Goal: Task Accomplishment & Management: Use online tool/utility

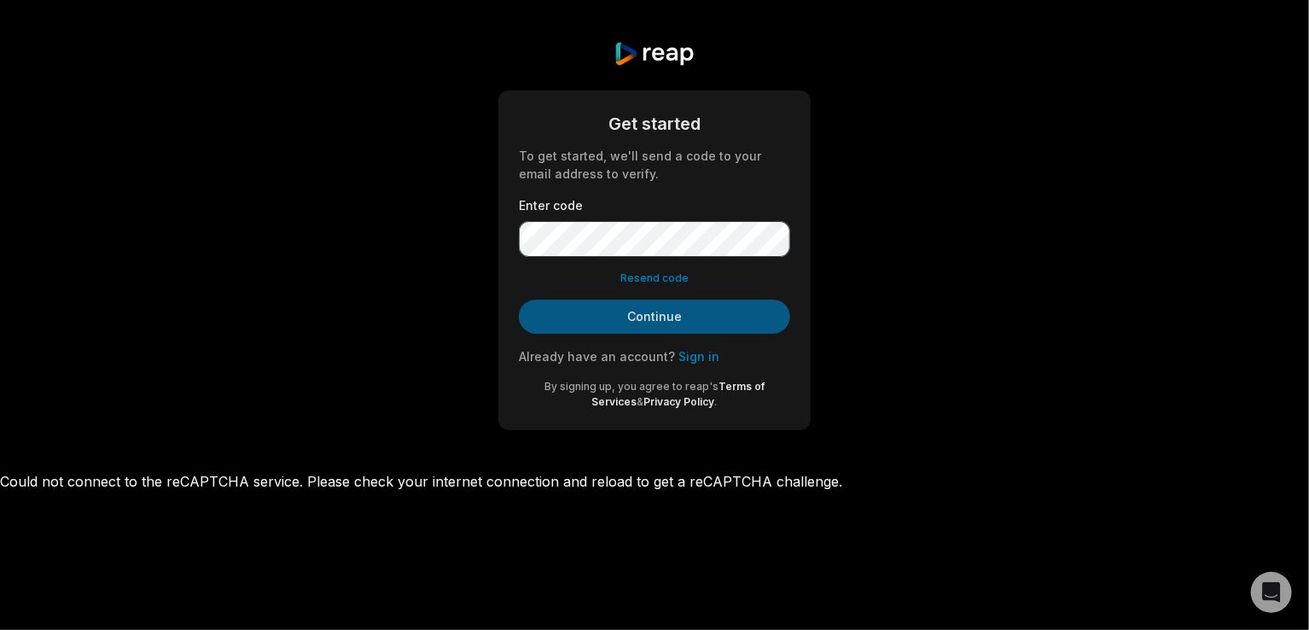
click at [646, 308] on button "Continue" at bounding box center [654, 317] width 271 height 34
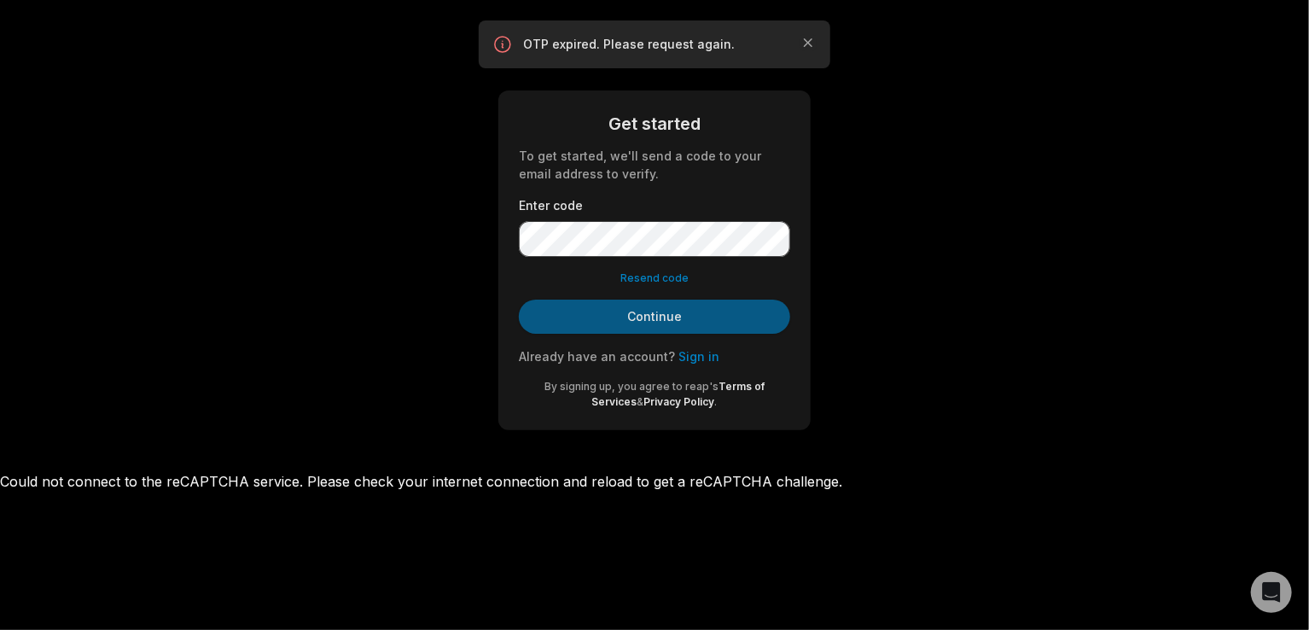
click at [664, 318] on button "Continue" at bounding box center [654, 317] width 271 height 34
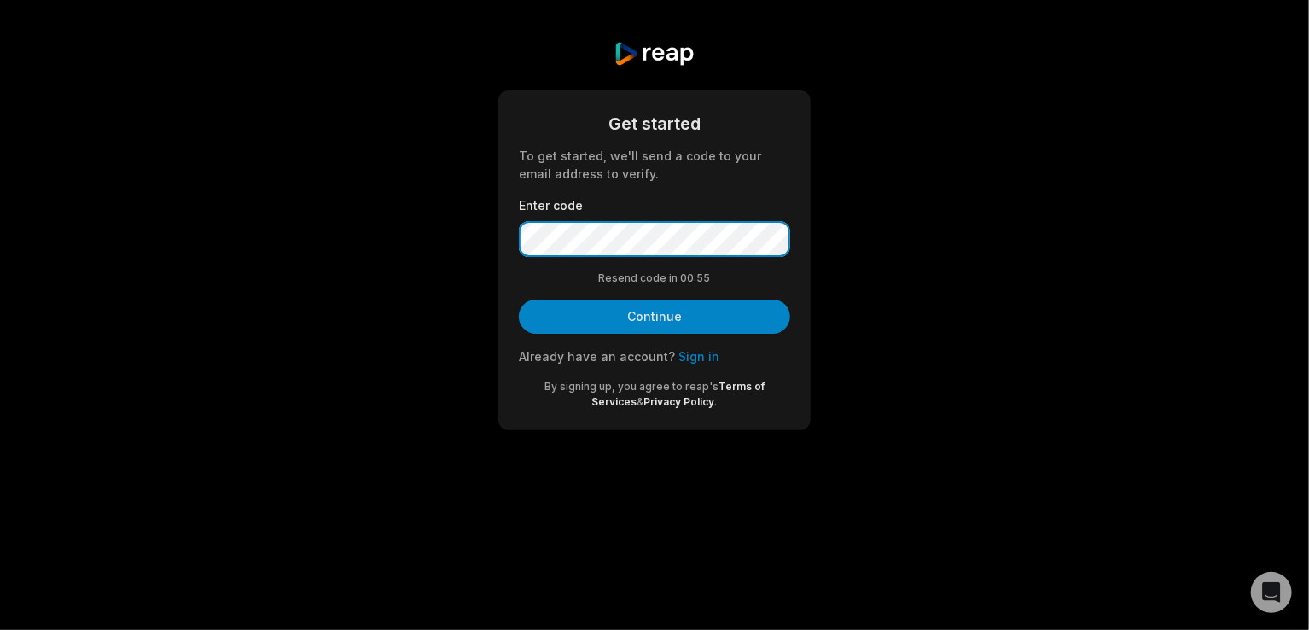
click at [519, 300] on button "Continue" at bounding box center [654, 317] width 271 height 34
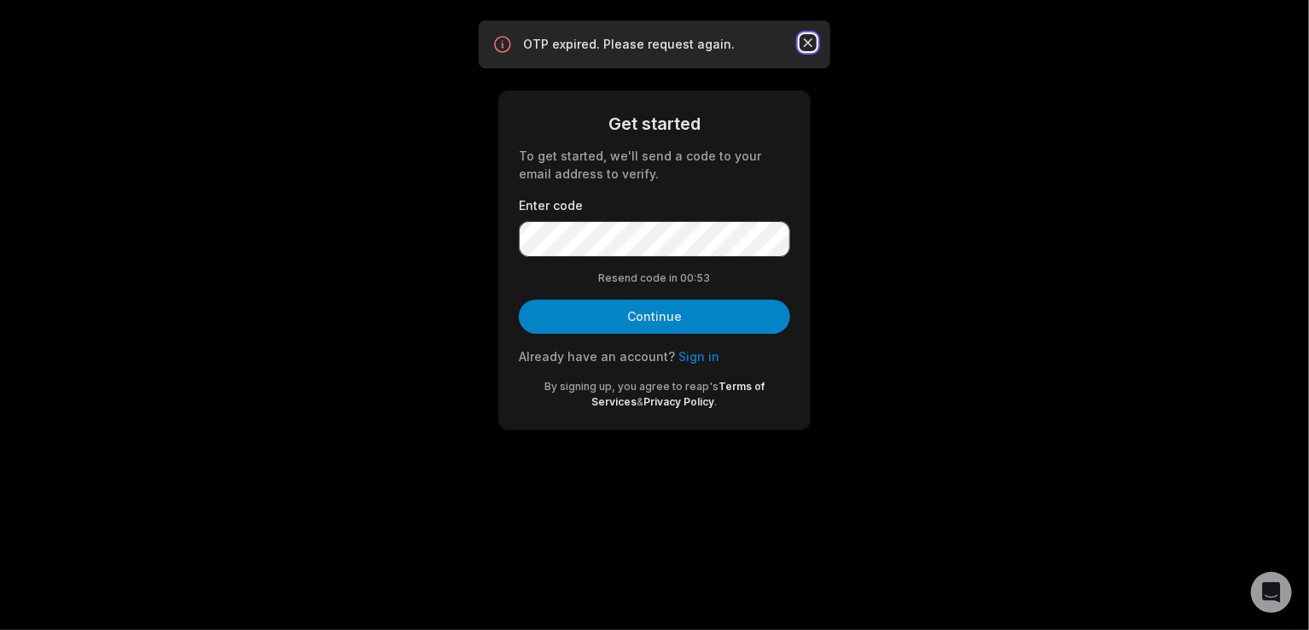
click at [811, 42] on icon "button" at bounding box center [808, 42] width 17 height 17
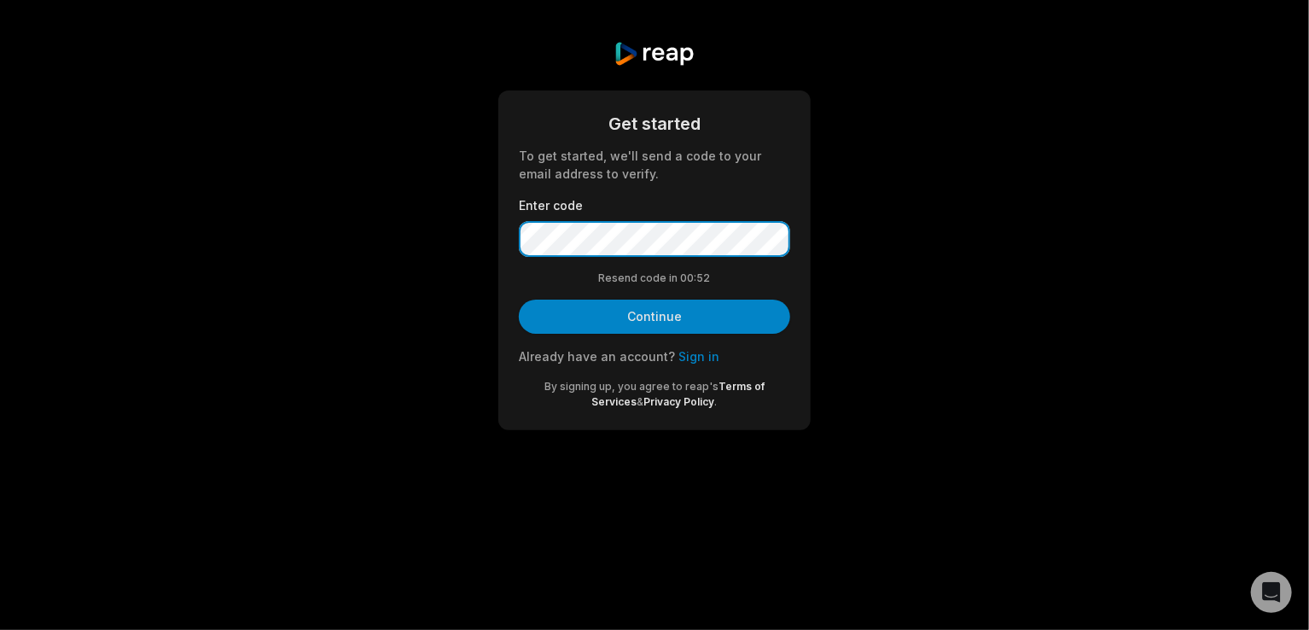
click at [416, 221] on div "Get started To get started, we'll send a code to your email address to verify. …" at bounding box center [654, 235] width 1309 height 471
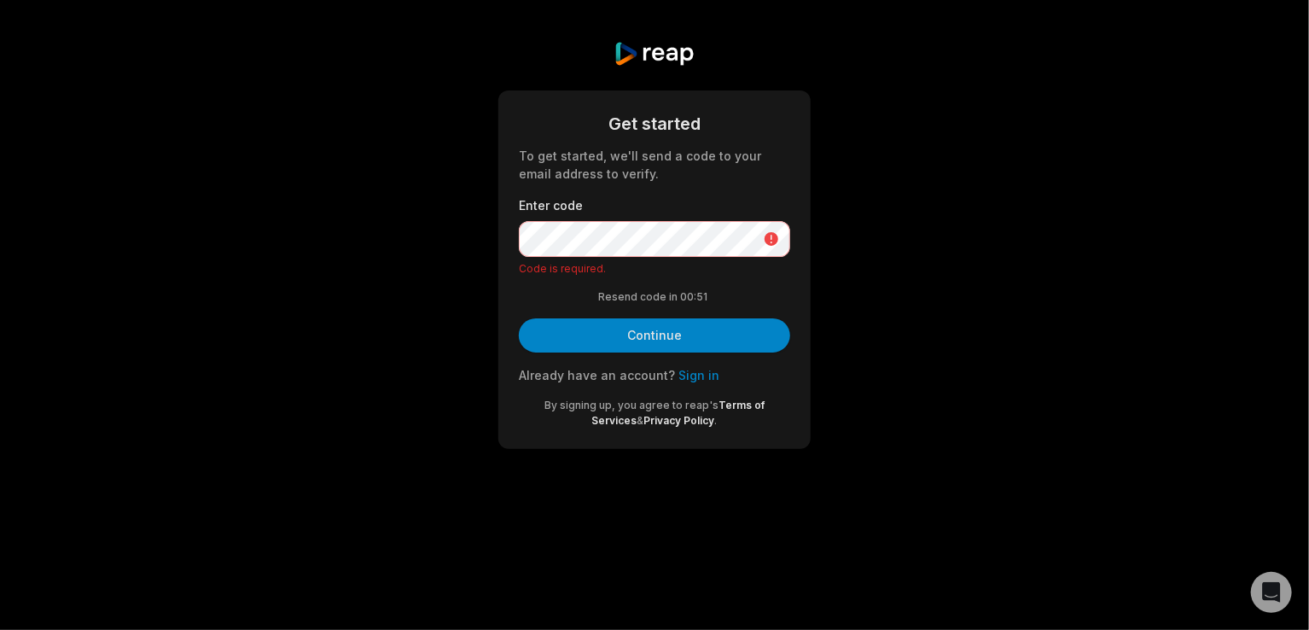
click at [1065, 283] on div "Get started To get started, we'll send a code to your email address to verify. …" at bounding box center [654, 245] width 1309 height 490
click at [905, 319] on div "Get started To get started, we'll send a code to your email address to verify. …" at bounding box center [654, 245] width 1309 height 490
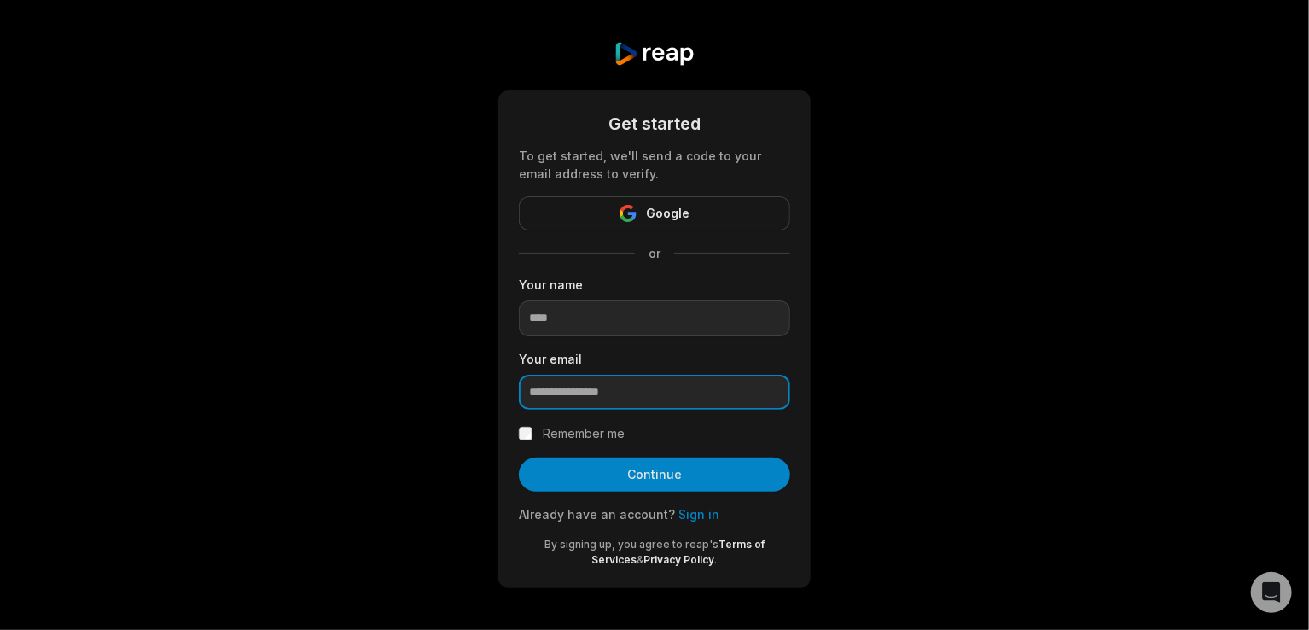
click at [633, 387] on input "email" at bounding box center [654, 393] width 271 height 36
type input "**********"
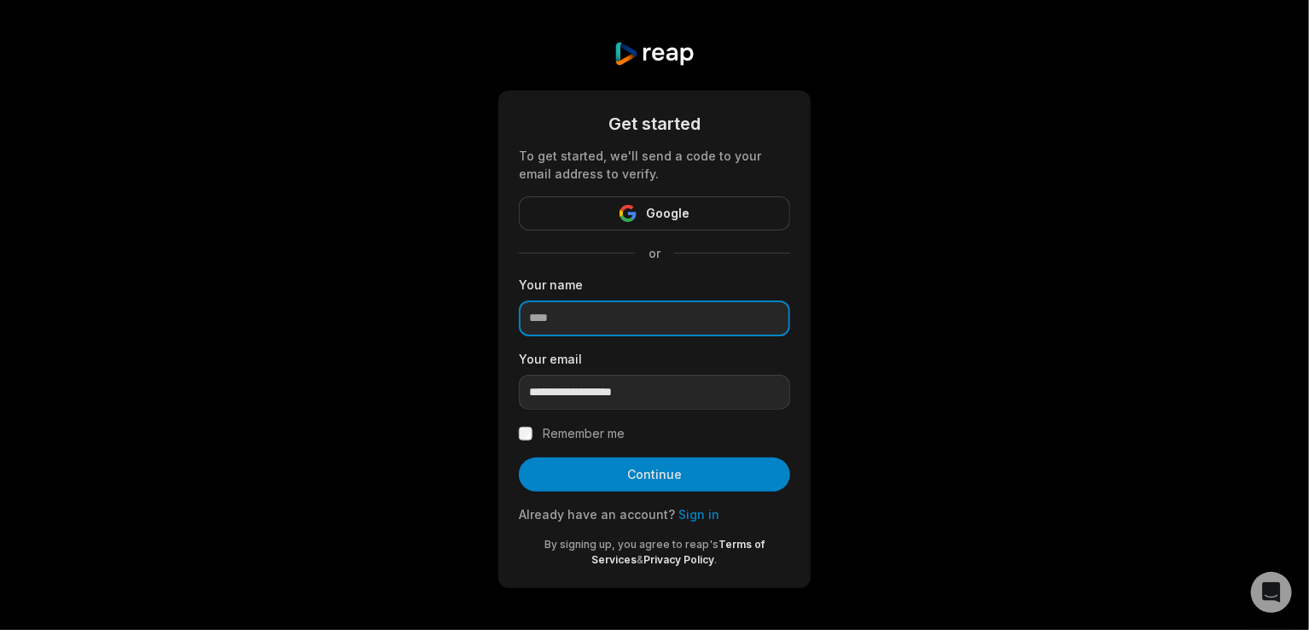
click at [642, 323] on input at bounding box center [654, 318] width 271 height 36
type input "*****"
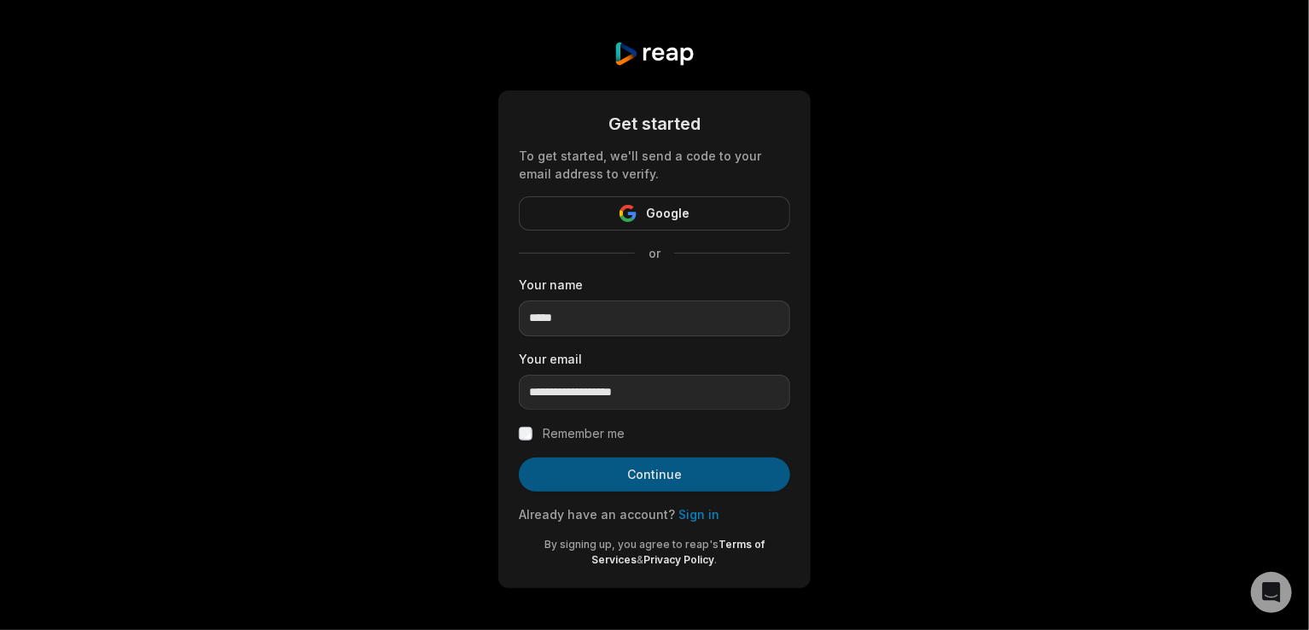
click at [672, 475] on button "Continue" at bounding box center [654, 474] width 271 height 34
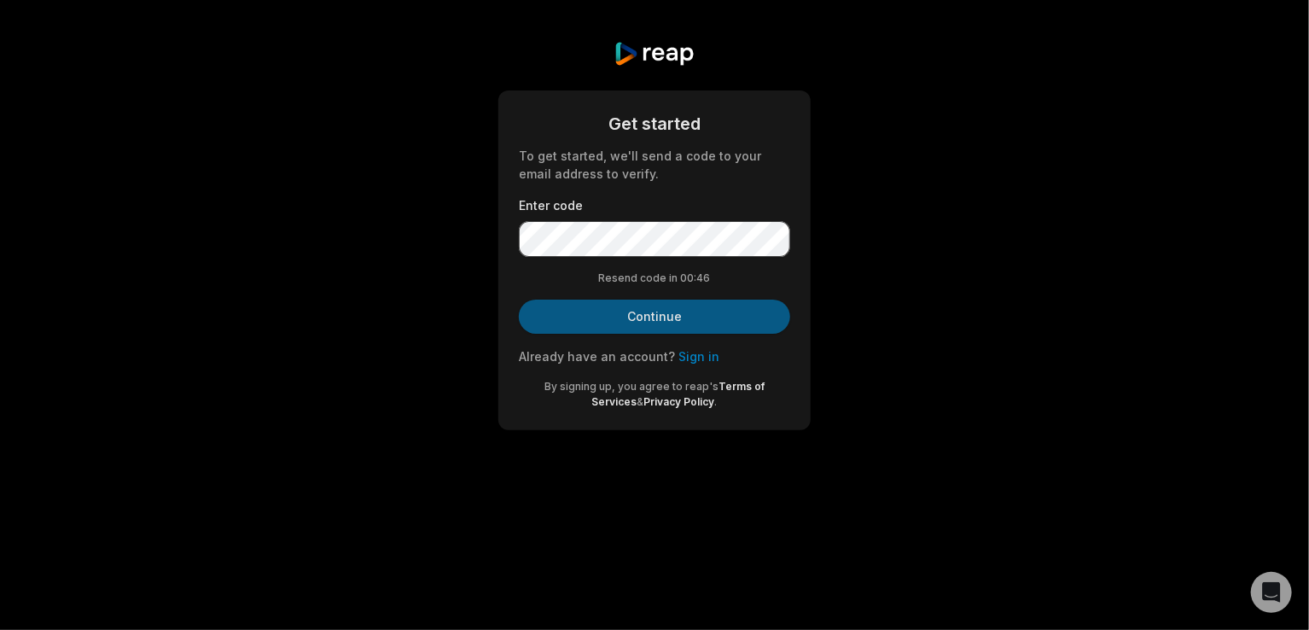
click at [664, 308] on button "Continue" at bounding box center [654, 317] width 271 height 34
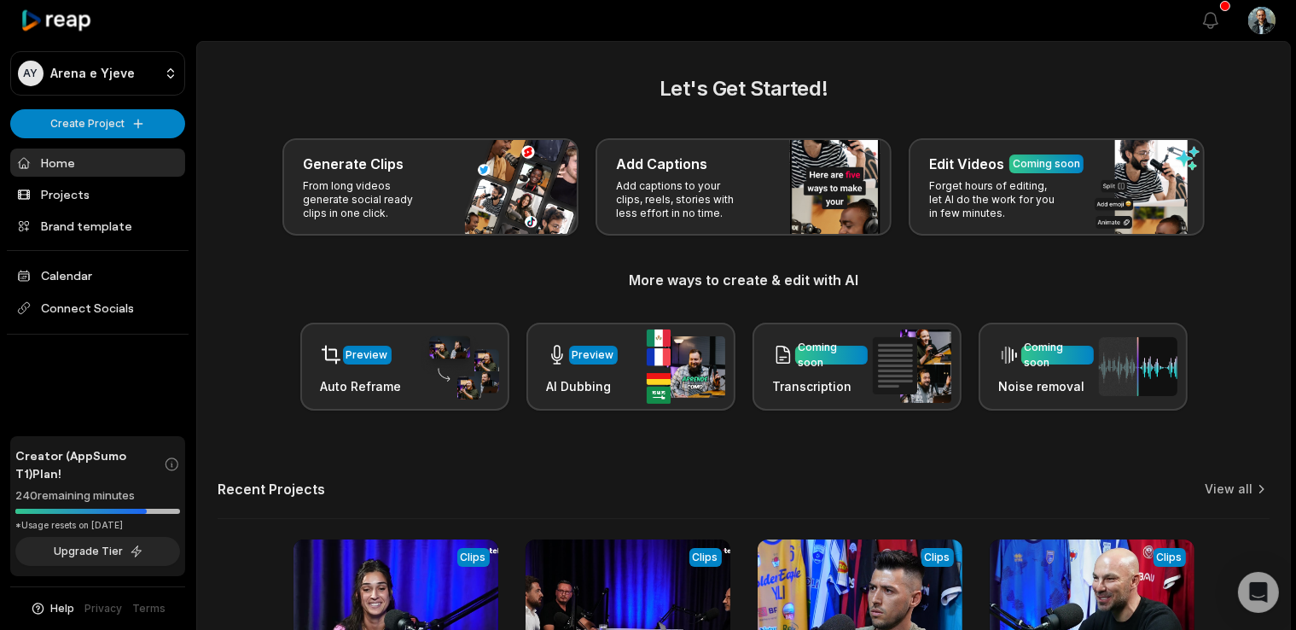
click at [599, 264] on div "Let's Get Started! Generate Clips From long videos generate social ready clips …" at bounding box center [744, 241] width 1052 height 337
click at [1214, 20] on icon "button" at bounding box center [1211, 20] width 20 height 20
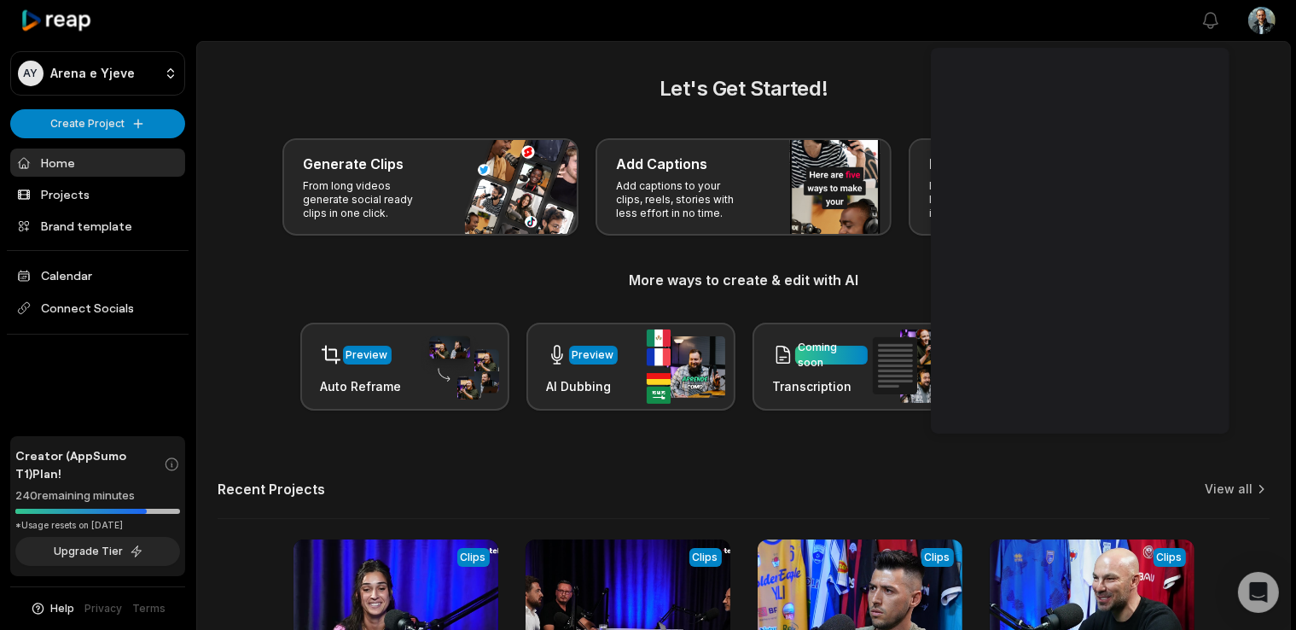
click at [1250, 70] on main "Let's Get Started! Generate Clips From long videos generate social ready clips …" at bounding box center [743, 419] width 1093 height 755
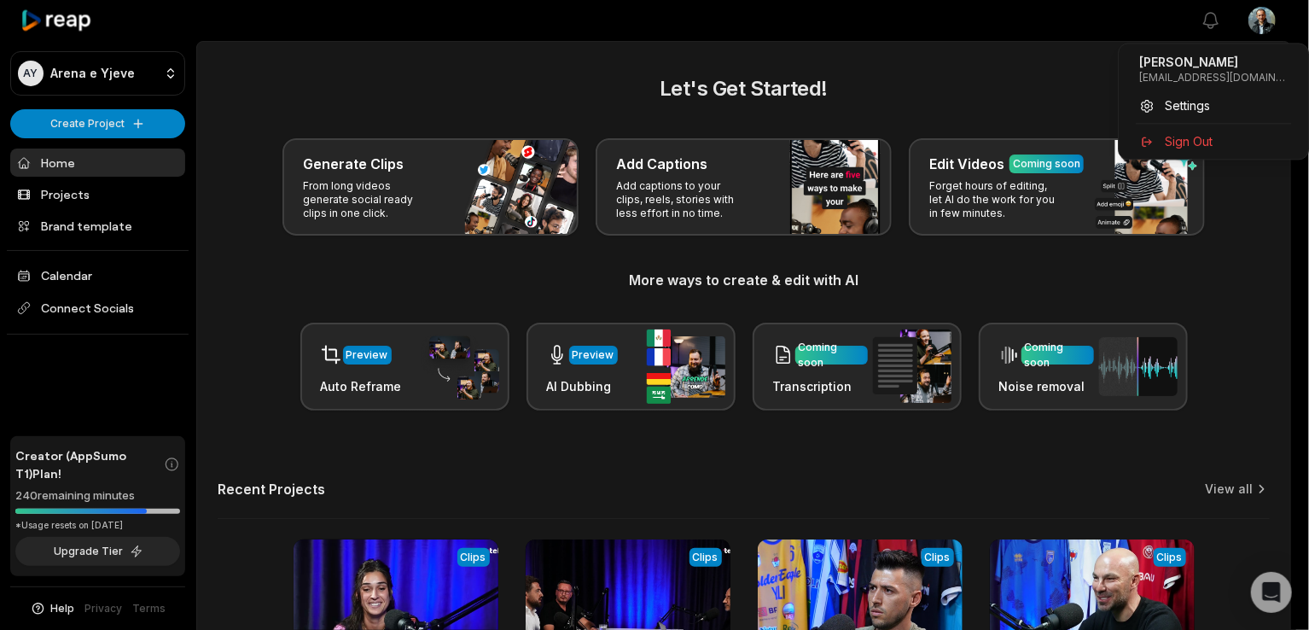
click at [1264, 20] on html "AY Arena e Yjeve Create Project Home Projects Brand template Calendar Connect S…" at bounding box center [654, 315] width 1309 height 630
click at [1086, 73] on html "AY Arena e Yjeve Create Project Home Projects Brand template Calendar Connect S…" at bounding box center [654, 315] width 1309 height 630
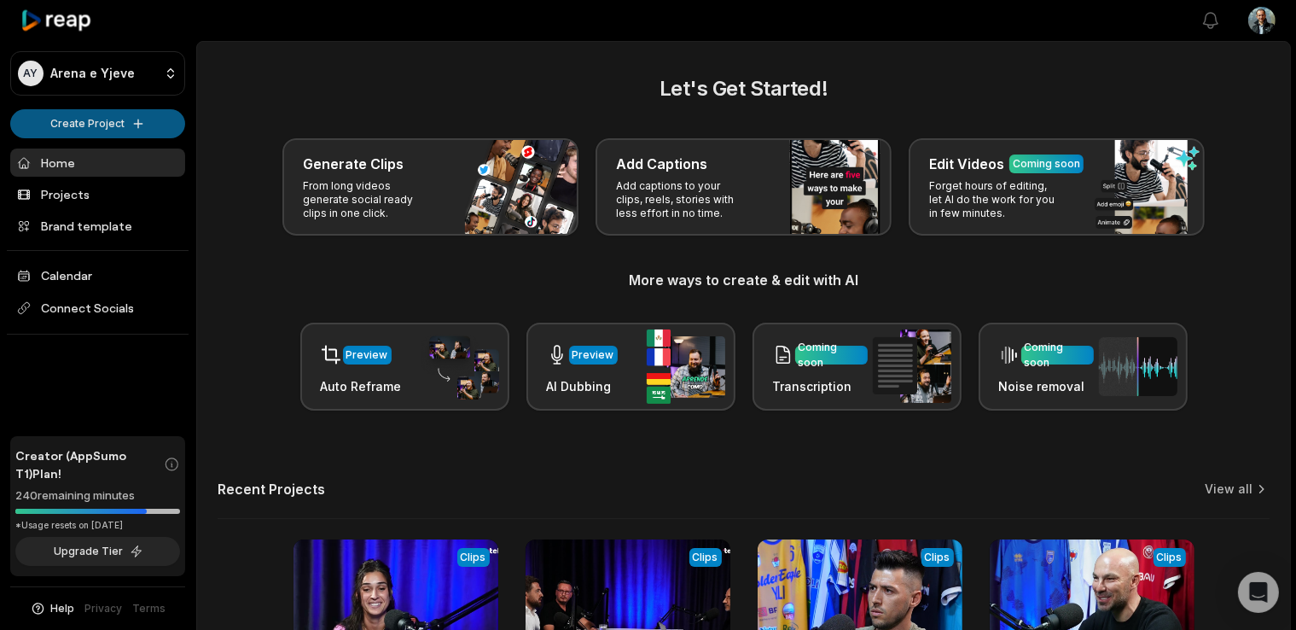
click at [113, 119] on html "AY Arena e Yjeve Create Project Home Projects Brand template Calendar Connect S…" at bounding box center [648, 315] width 1296 height 630
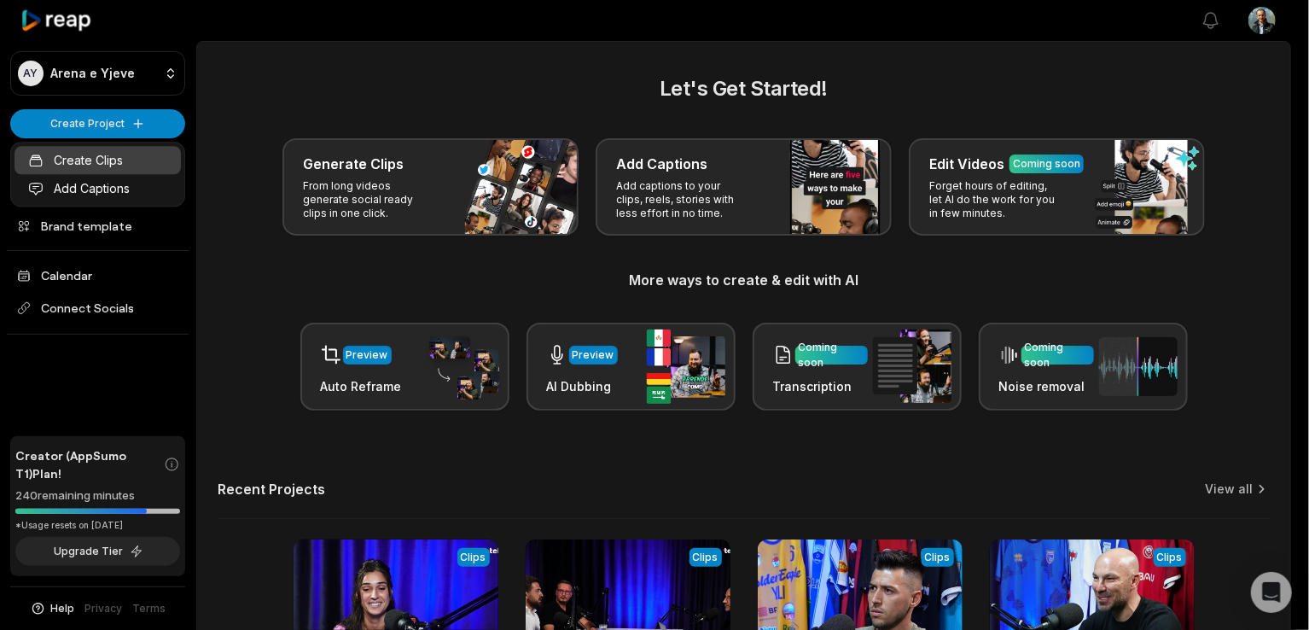
click at [94, 162] on link "Create Clips" at bounding box center [98, 160] width 166 height 28
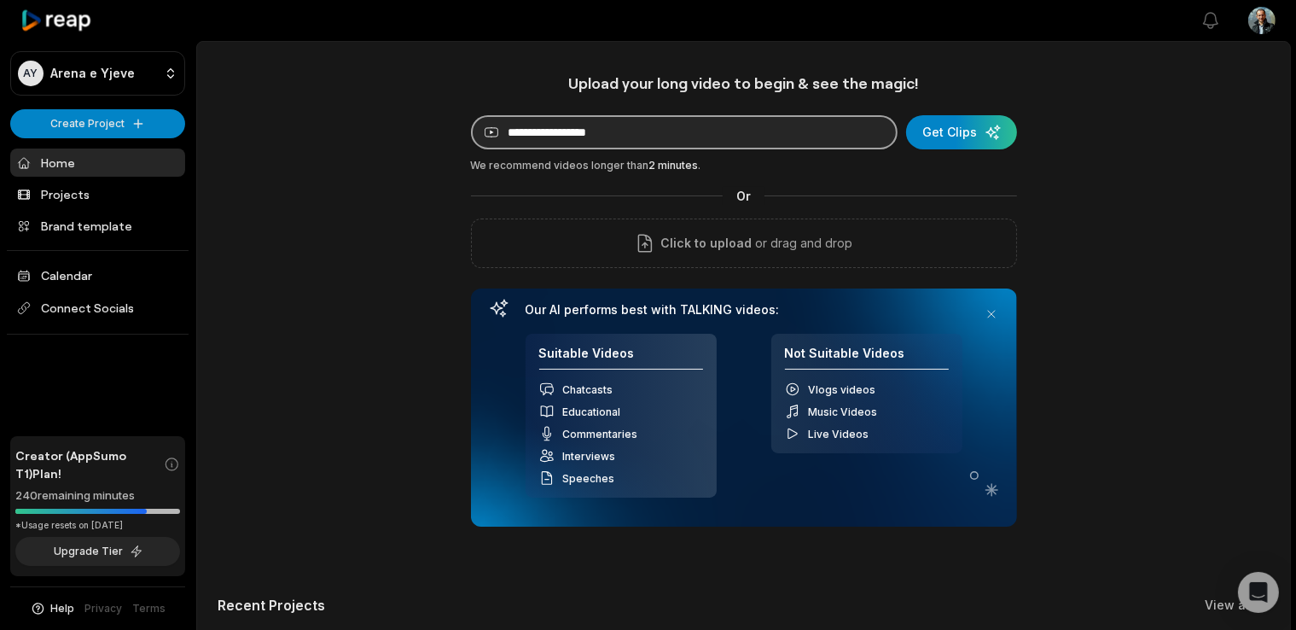
click at [703, 141] on input at bounding box center [684, 132] width 427 height 34
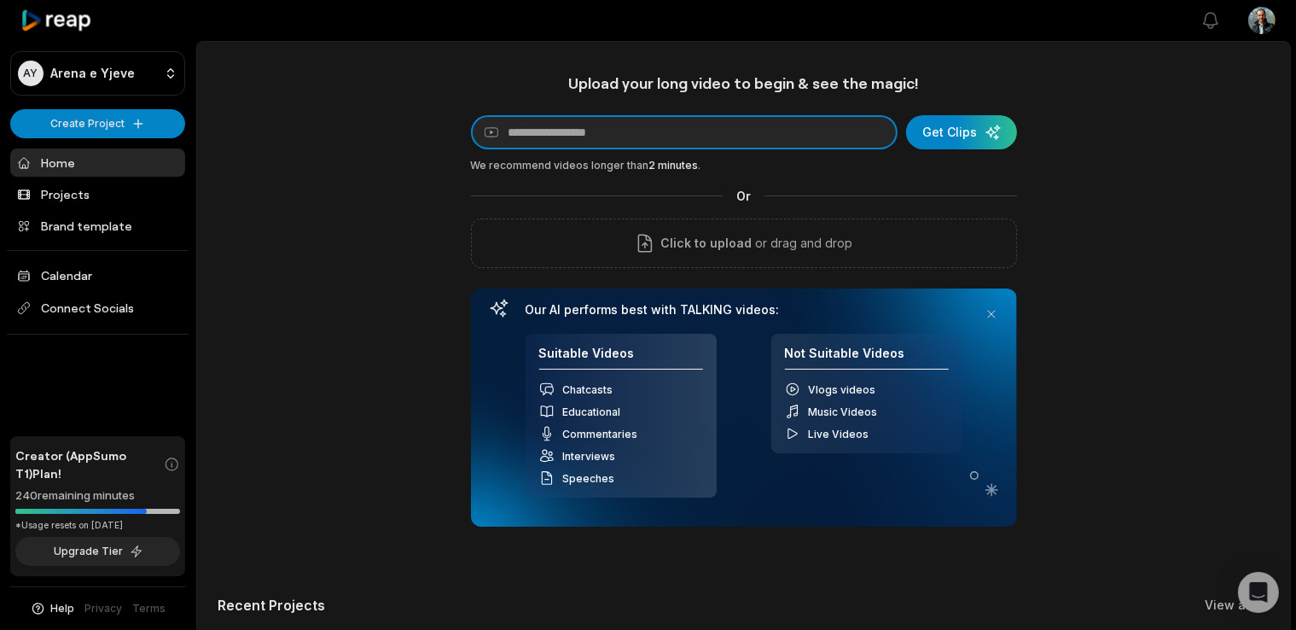
paste input "**********"
type input "**********"
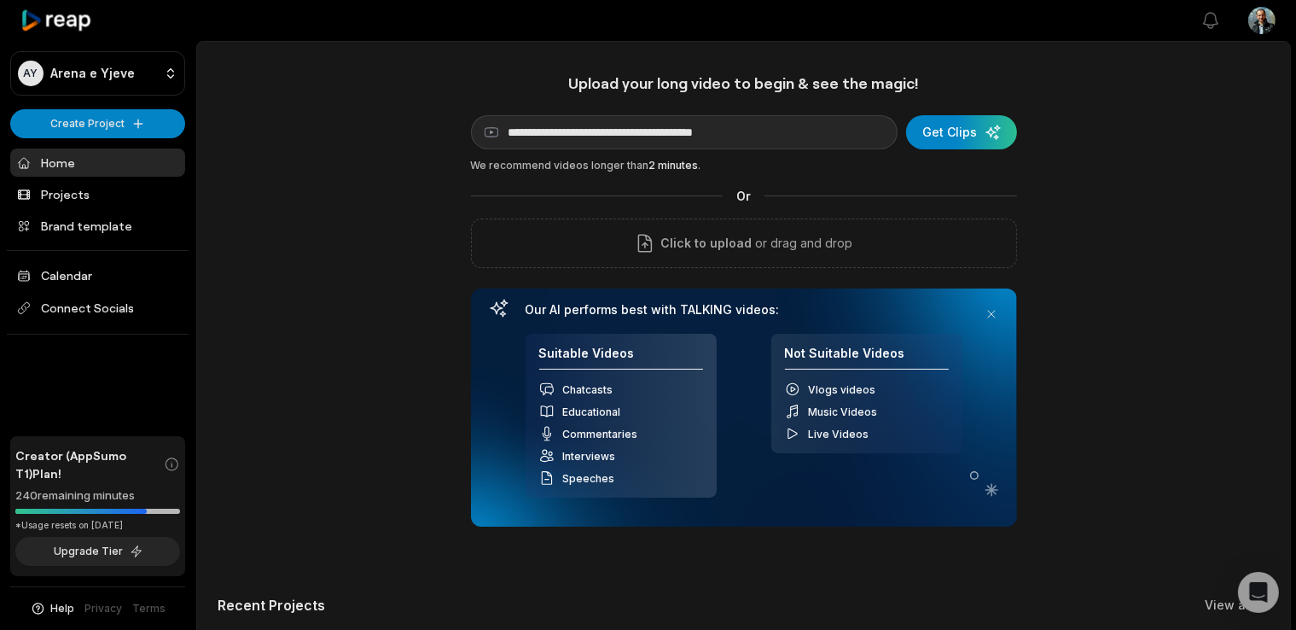
click at [943, 161] on div "We recommend videos longer than 2 minutes ." at bounding box center [744, 165] width 546 height 15
click at [983, 124] on div "submit" at bounding box center [961, 132] width 111 height 34
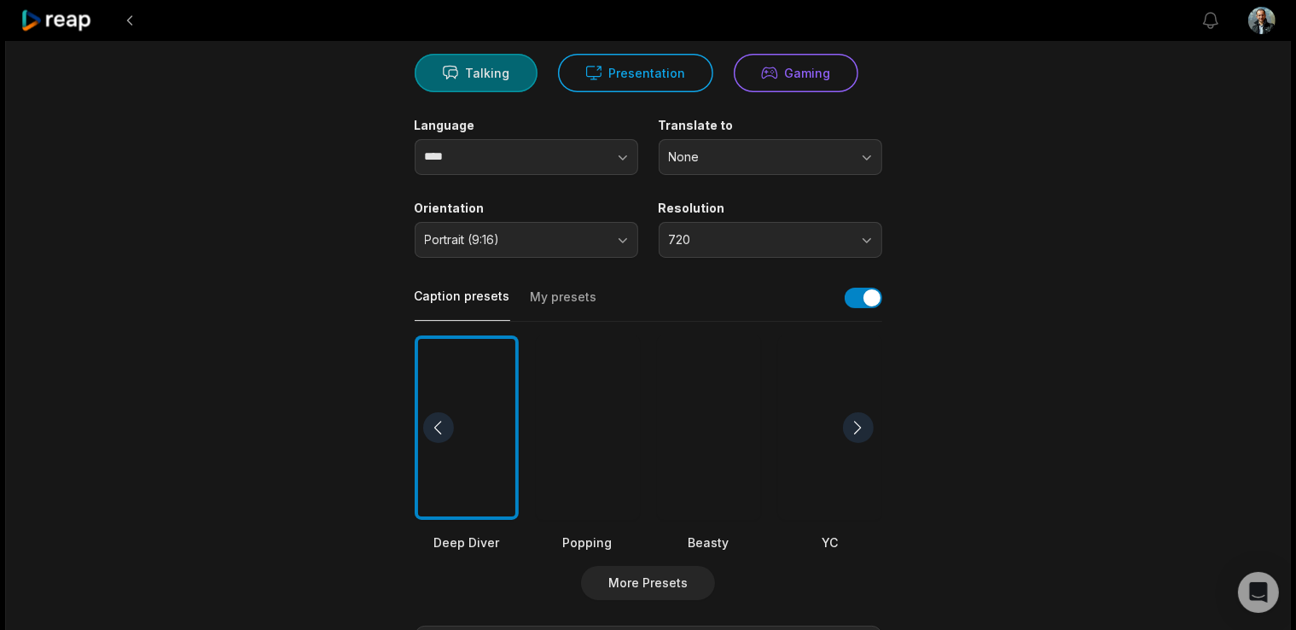
scroll to position [176, 0]
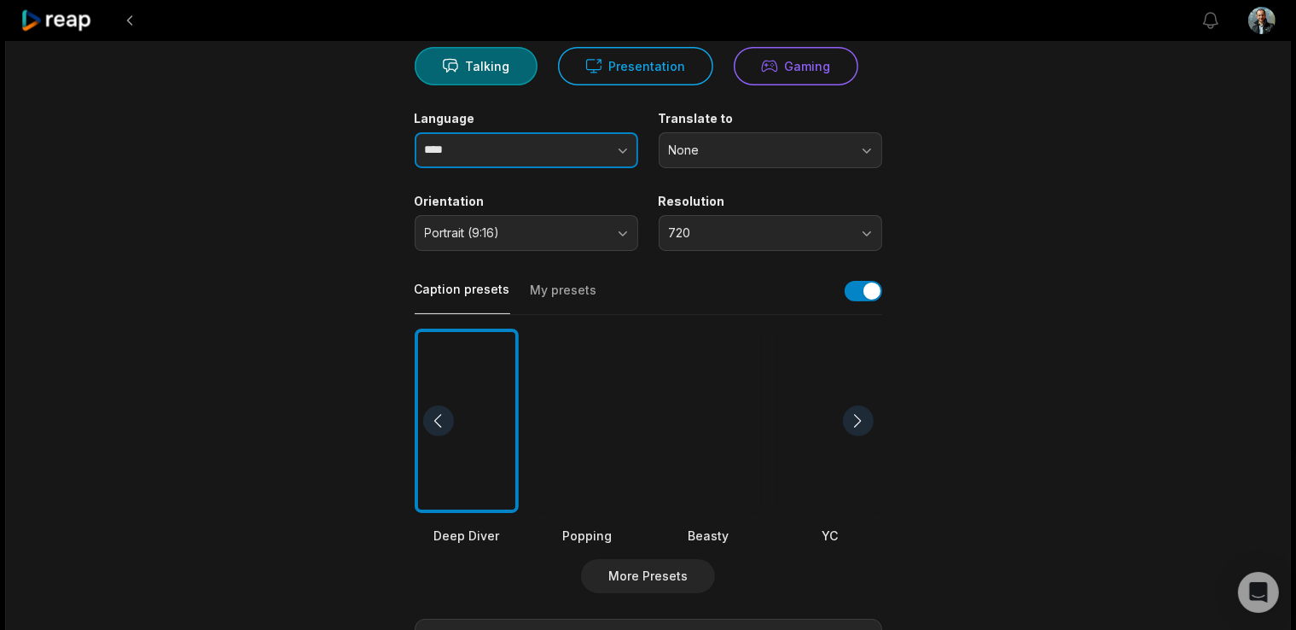
click at [485, 140] on input "****" at bounding box center [527, 150] width 224 height 36
click at [620, 151] on icon "button" at bounding box center [622, 150] width 17 height 17
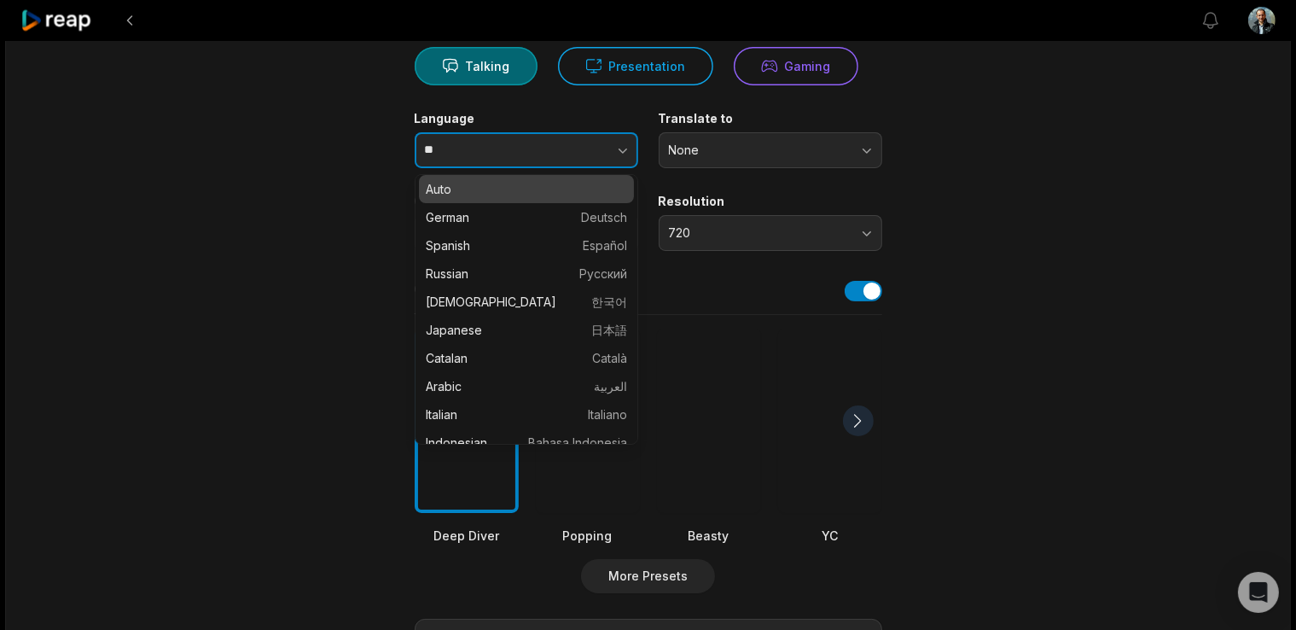
scroll to position [0, 0]
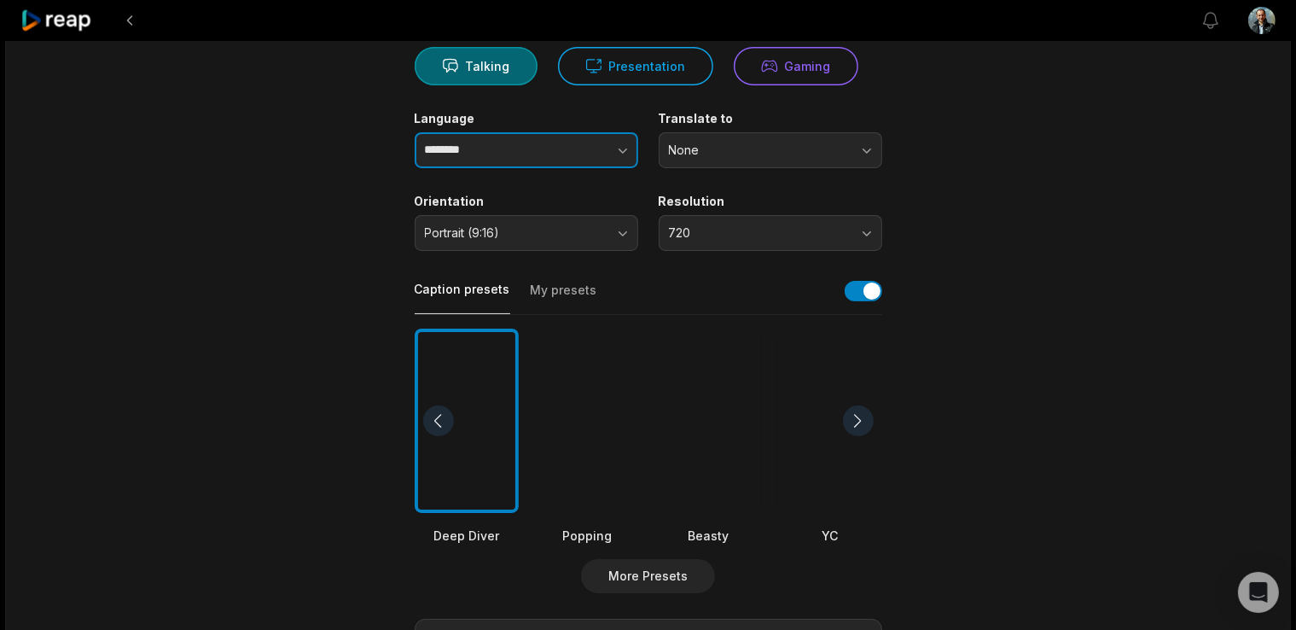
type input "********"
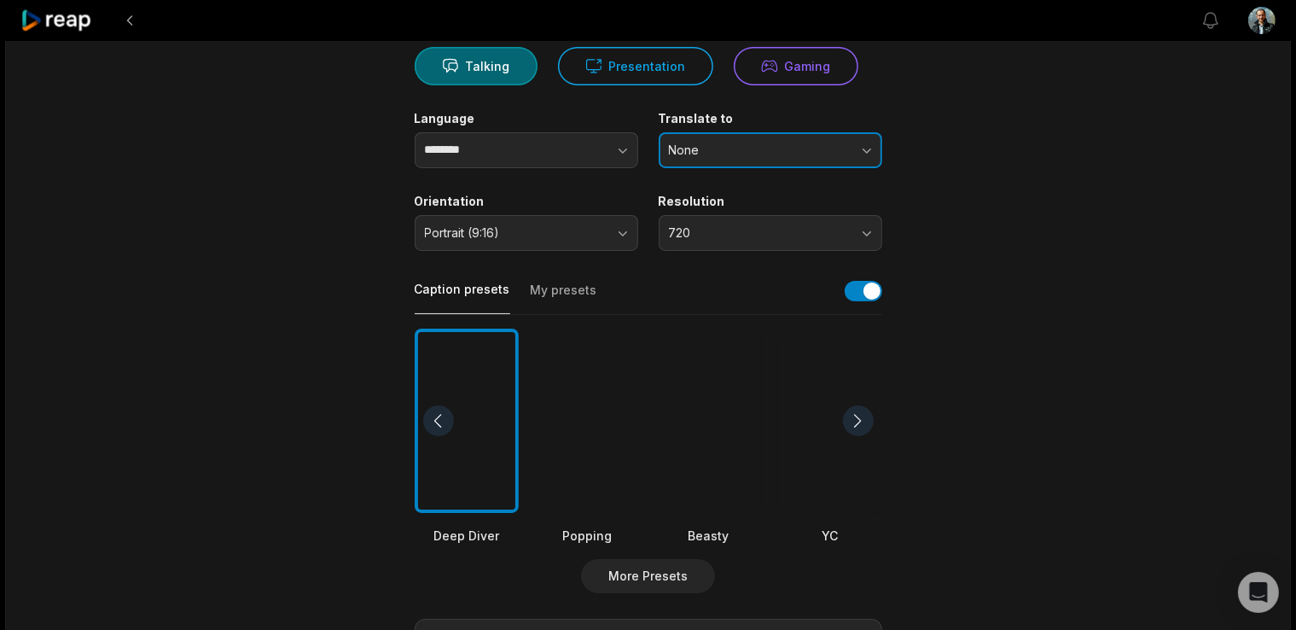
click at [773, 143] on span "None" at bounding box center [758, 150] width 179 height 15
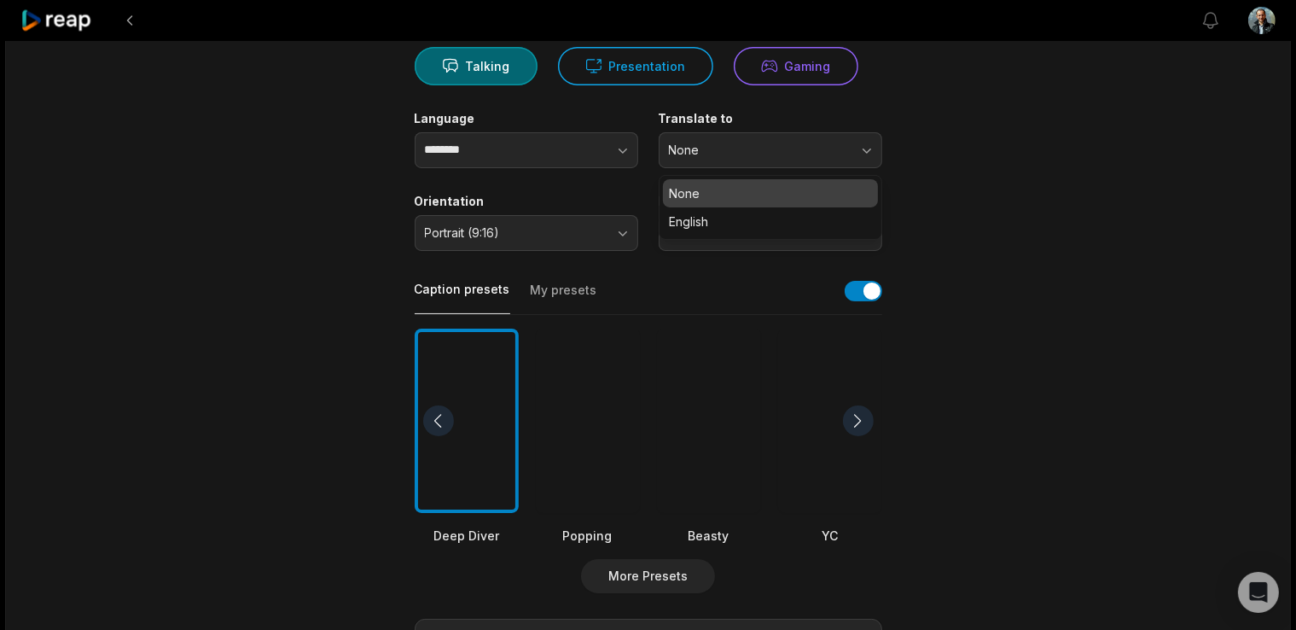
click at [889, 83] on main "42:46 #41: Shëndeti në rend të parë - stomatologia, Albana Krasniqi Get Clips S…" at bounding box center [649, 415] width 826 height 1045
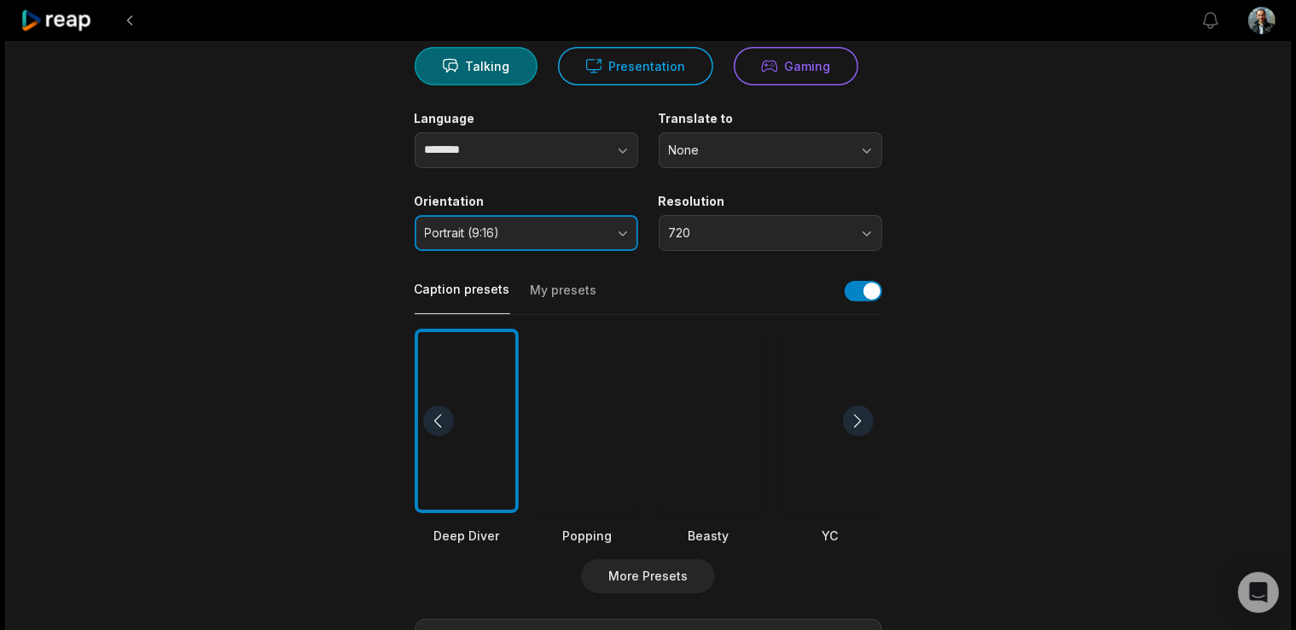
click at [488, 238] on span "Portrait (9:16)" at bounding box center [514, 232] width 179 height 15
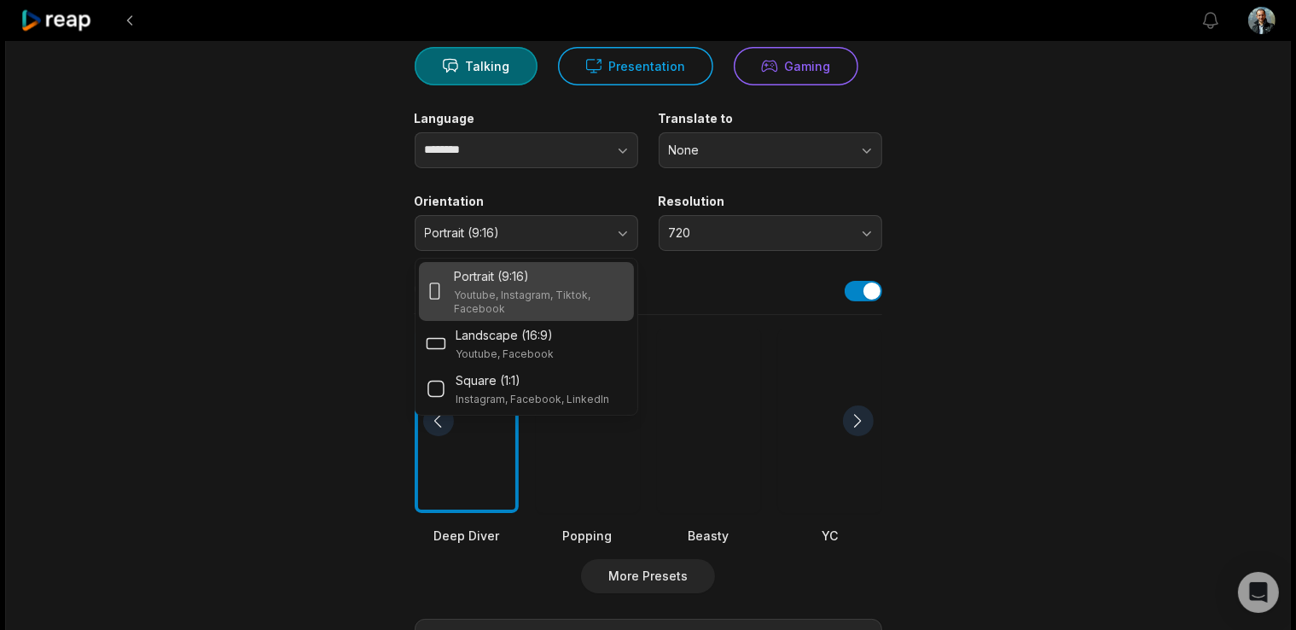
click at [225, 208] on div "42:46 #41: Shëndeti në rend të parë - stomatologia, Albana Krasniqi Get Clips S…" at bounding box center [648, 460] width 1286 height 1191
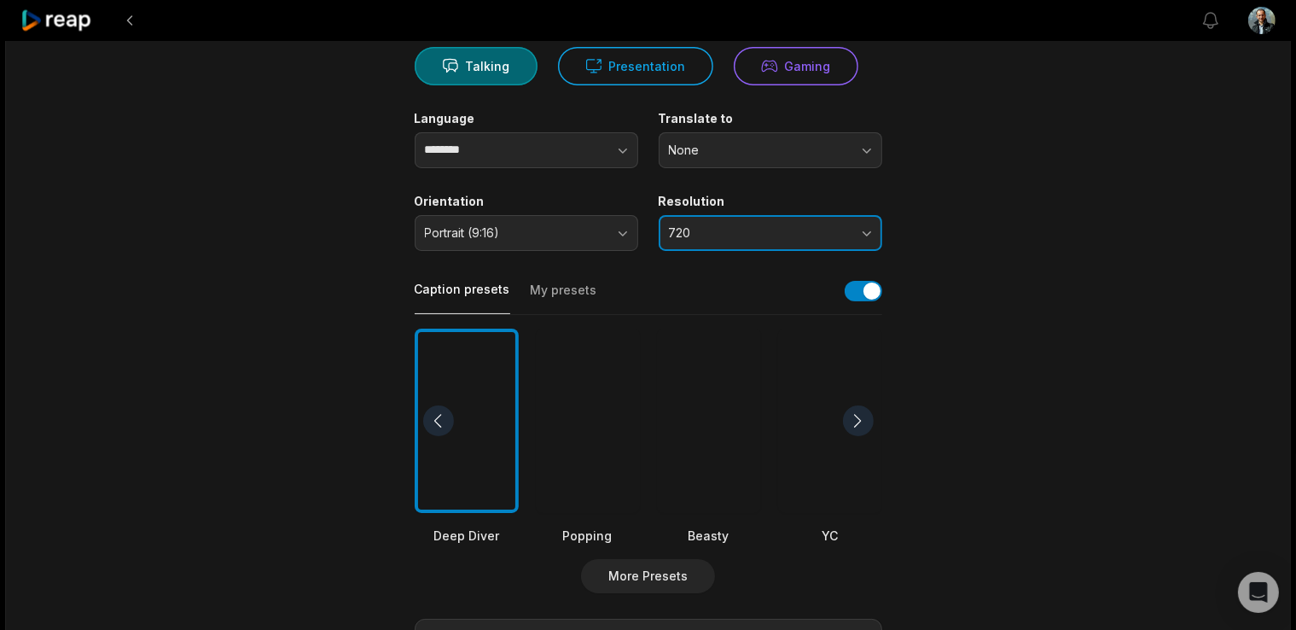
click at [781, 230] on span "720" at bounding box center [758, 232] width 179 height 15
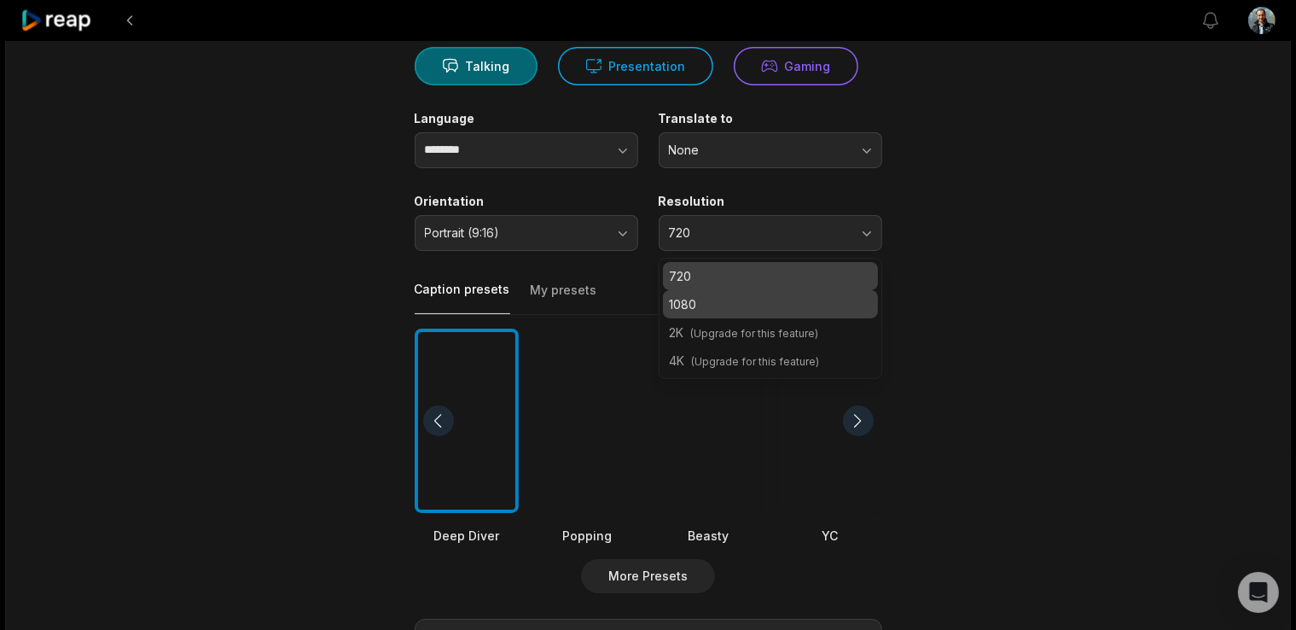
click at [744, 311] on p "1080" at bounding box center [770, 304] width 201 height 18
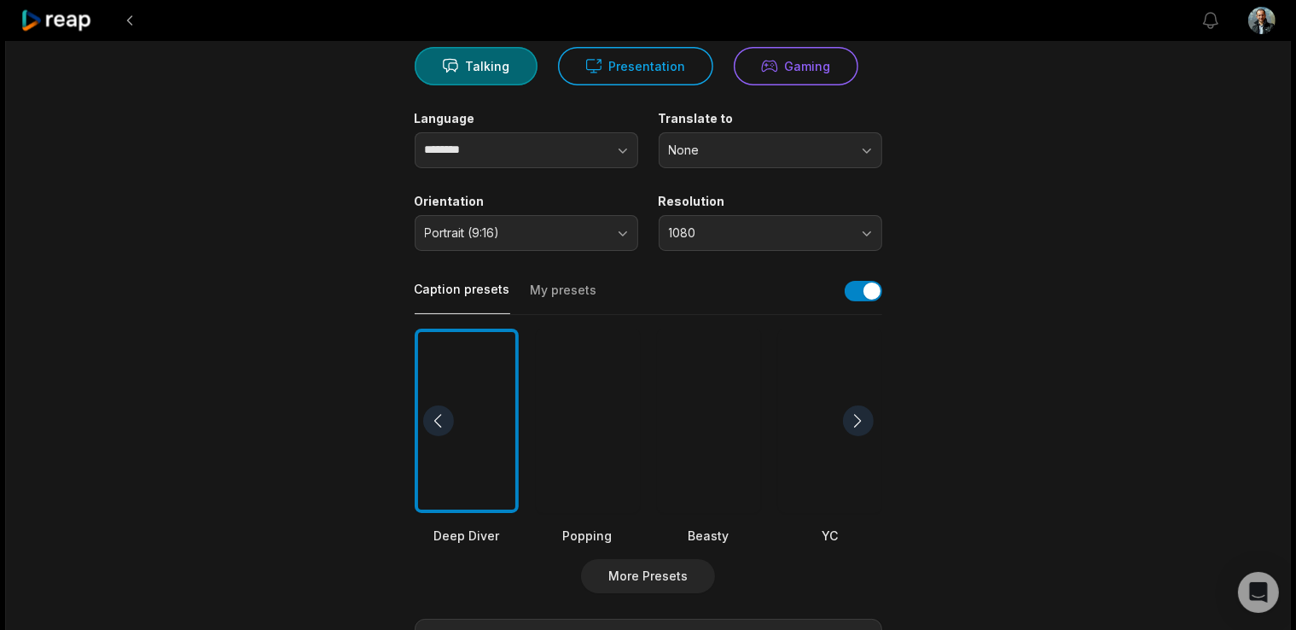
click at [694, 267] on div "Select Video Genre Talking Presentation Gaming Language ******** Translate to N…" at bounding box center [649, 478] width 468 height 921
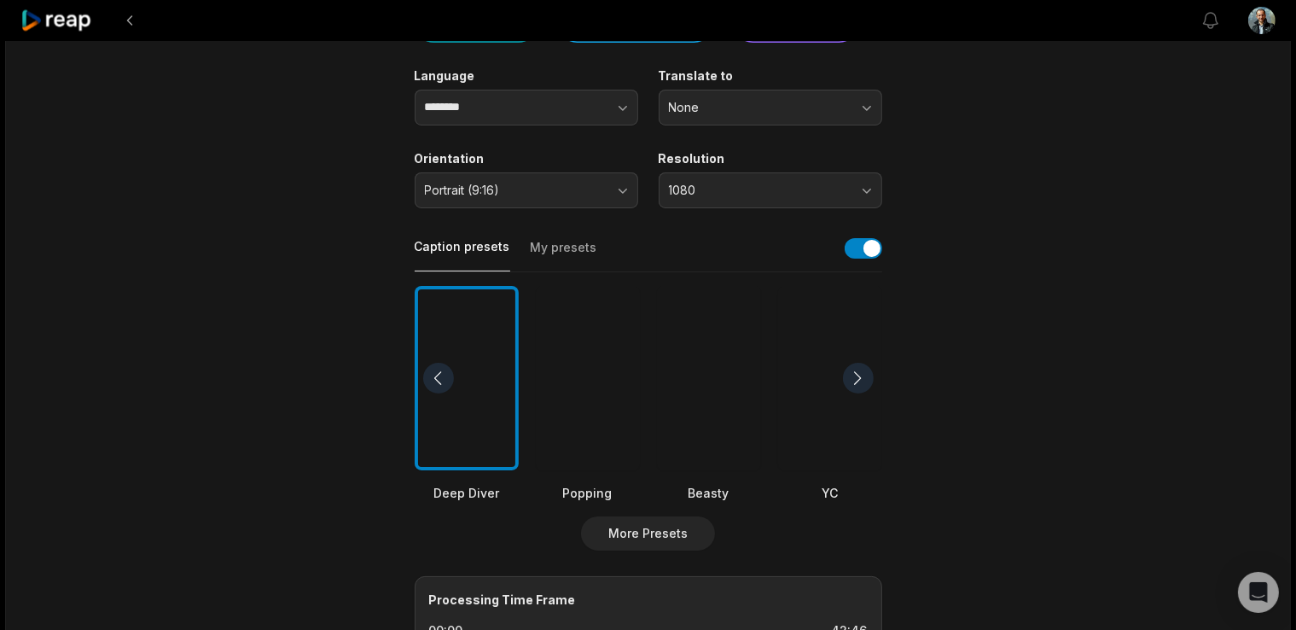
scroll to position [217, 0]
click at [856, 247] on button "button" at bounding box center [864, 250] width 38 height 20
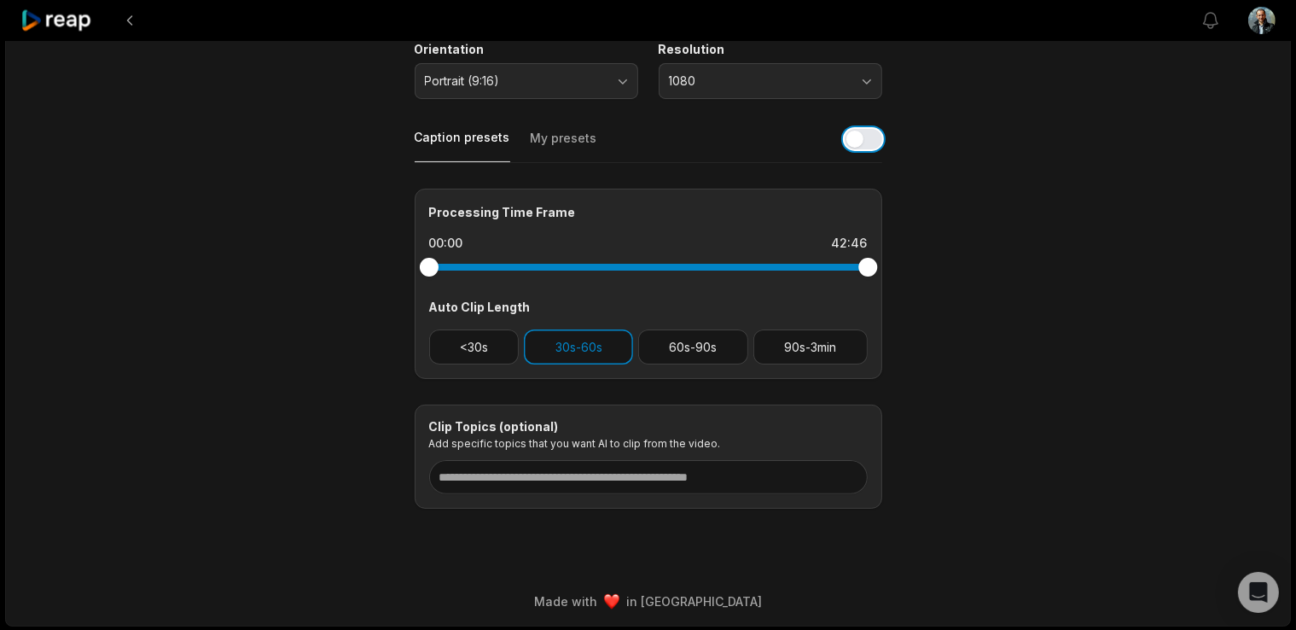
scroll to position [312, 0]
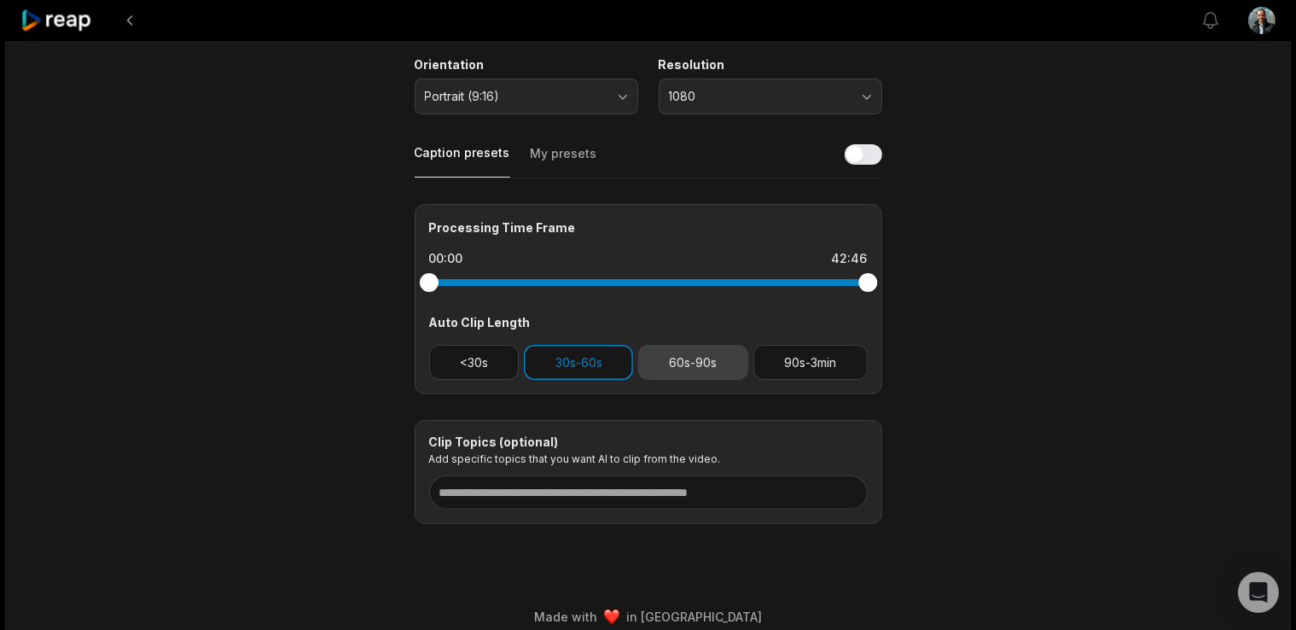
click at [688, 361] on button "60s-90s" at bounding box center [693, 362] width 110 height 35
click at [544, 352] on button "30s-60s" at bounding box center [578, 362] width 109 height 35
click at [580, 368] on button "30s-60s" at bounding box center [578, 362] width 109 height 35
click at [614, 352] on button "30s-60s" at bounding box center [578, 362] width 109 height 35
click at [621, 363] on button "30s-60s" at bounding box center [578, 362] width 109 height 35
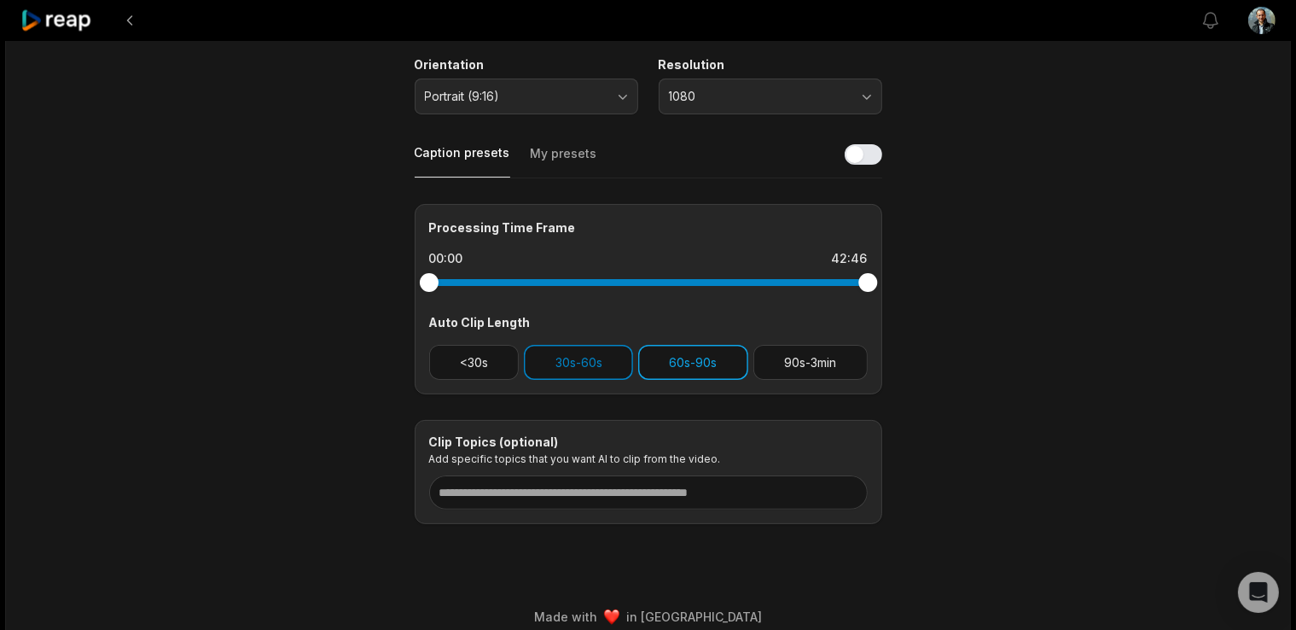
click at [693, 370] on button "60s-90s" at bounding box center [693, 362] width 110 height 35
click at [597, 375] on button "30s-60s" at bounding box center [578, 362] width 109 height 35
click at [683, 363] on button "60s-90s" at bounding box center [693, 362] width 110 height 35
click at [560, 354] on button "30s-60s" at bounding box center [578, 362] width 109 height 35
click at [608, 352] on button "30s-60s" at bounding box center [578, 362] width 109 height 35
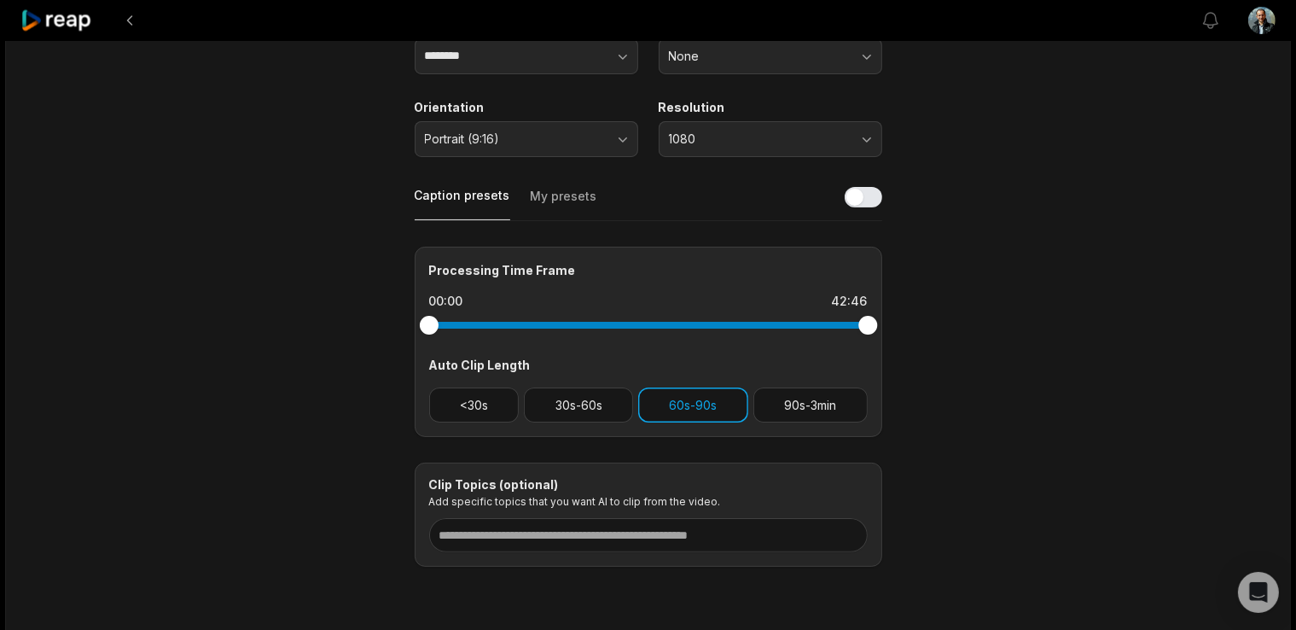
scroll to position [0, 0]
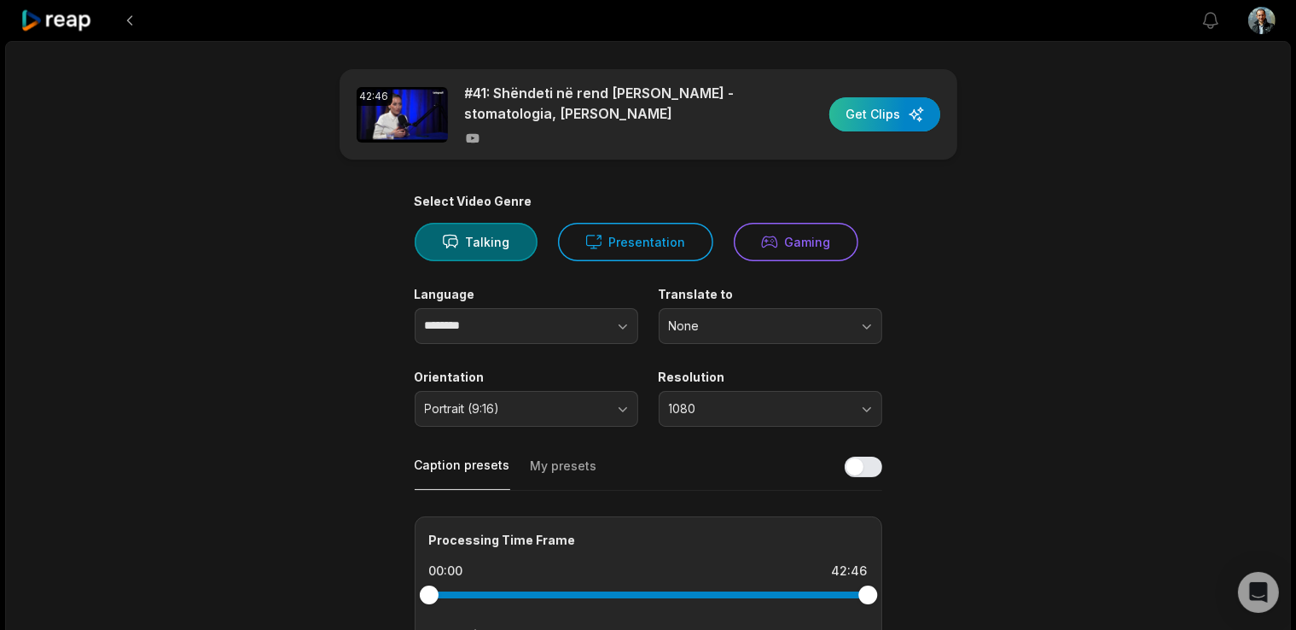
click at [851, 107] on div "button" at bounding box center [885, 114] width 111 height 34
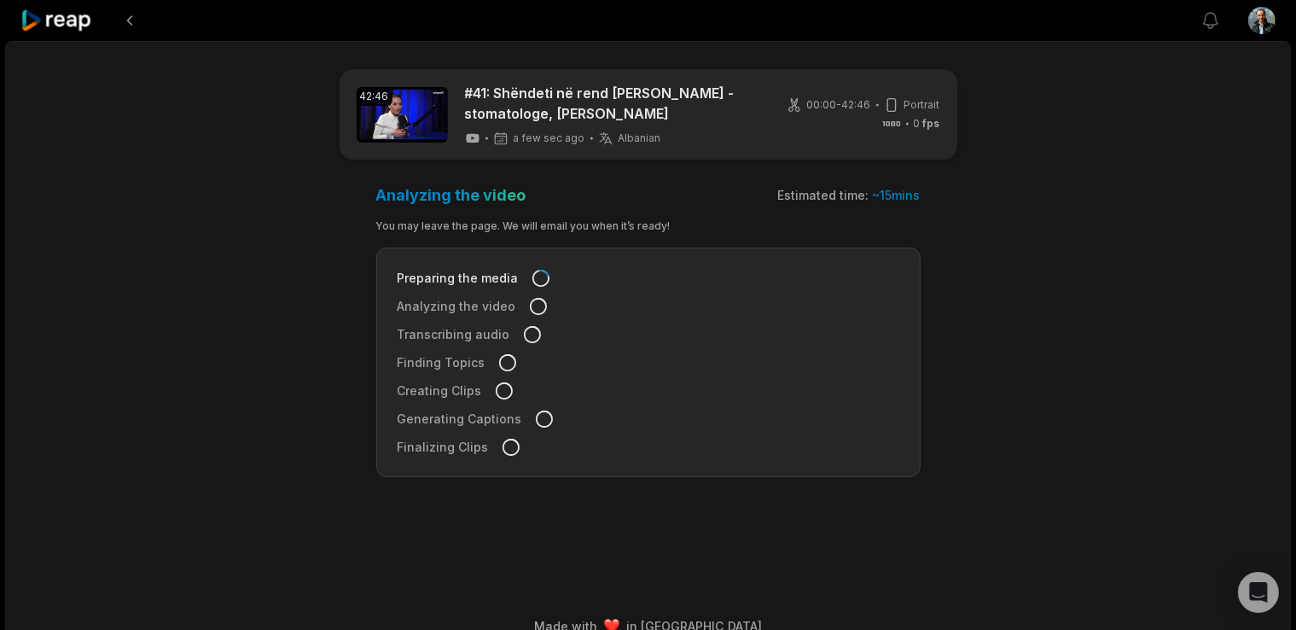
click at [55, 21] on icon at bounding box center [56, 20] width 73 height 23
